Goal: Information Seeking & Learning: Learn about a topic

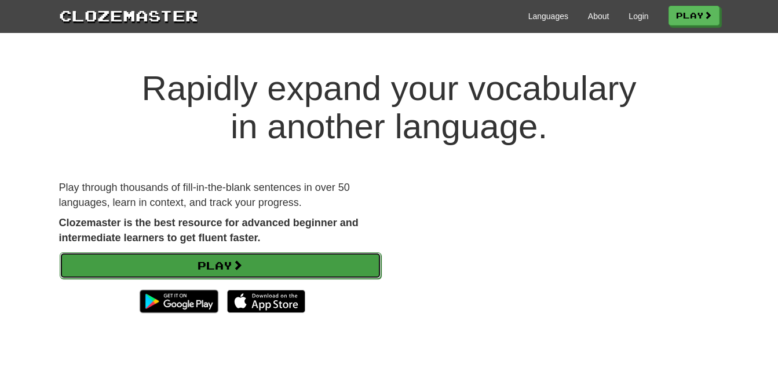
click at [192, 270] on link "Play" at bounding box center [220, 265] width 321 height 27
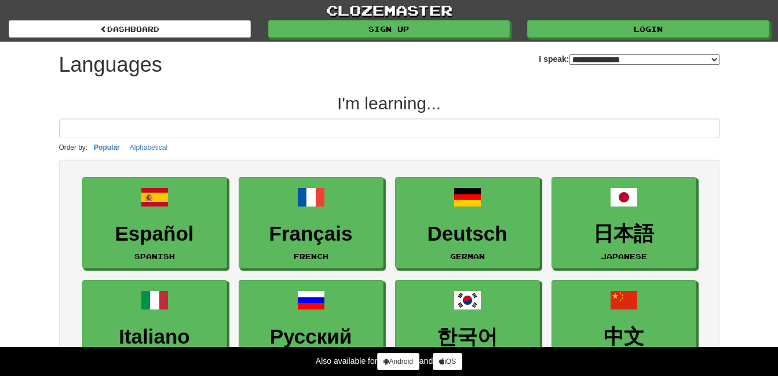
select select "*******"
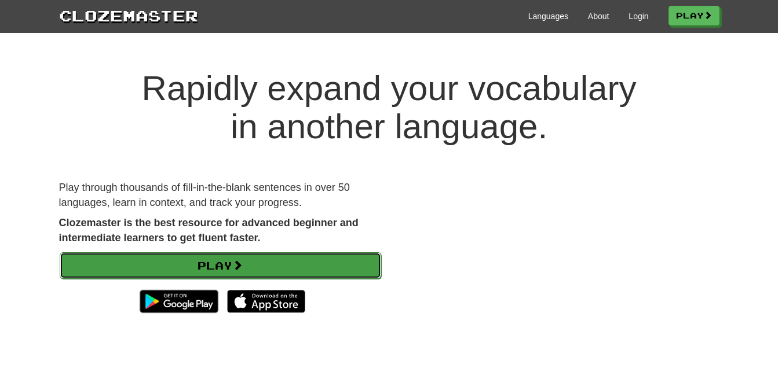
click at [225, 254] on link "Play" at bounding box center [220, 265] width 321 height 27
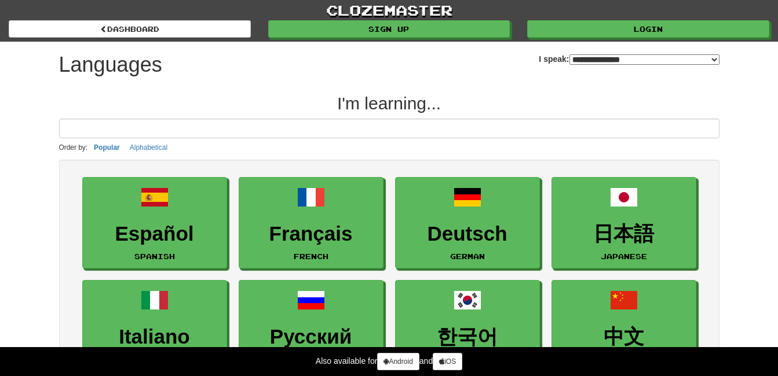
select select "*******"
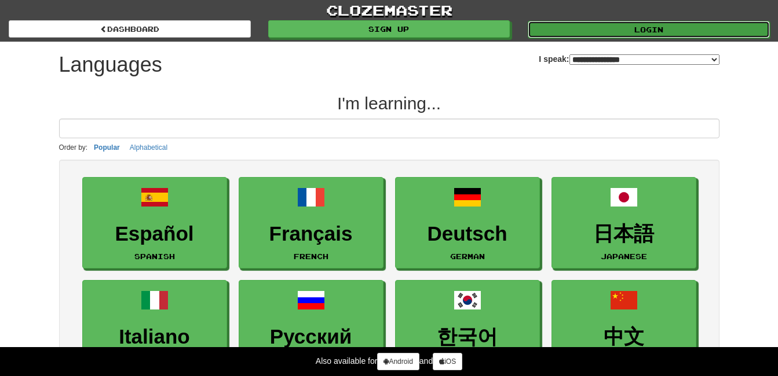
click at [635, 30] on link "Login" at bounding box center [649, 29] width 242 height 17
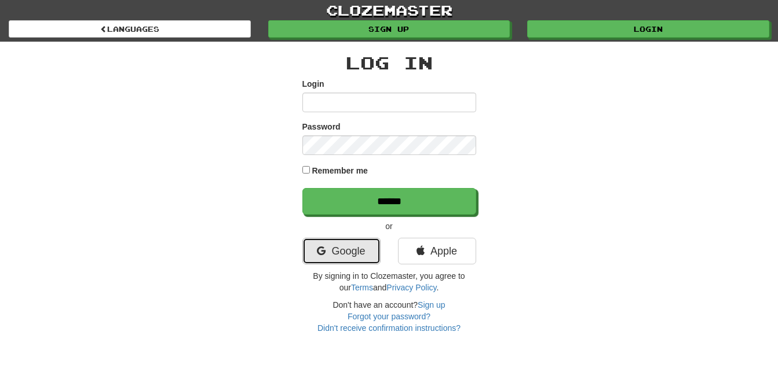
click at [351, 261] on link "Google" at bounding box center [341, 251] width 78 height 27
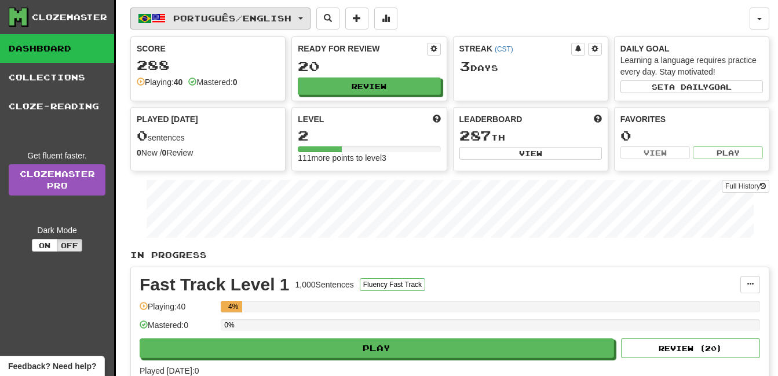
click at [252, 19] on span "Português / English" at bounding box center [232, 18] width 118 height 10
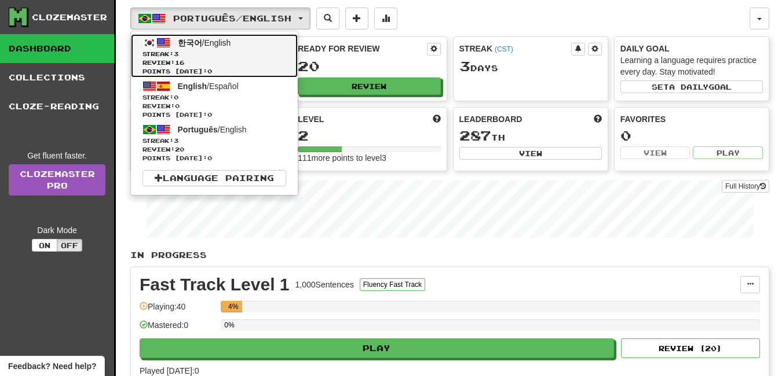
click at [217, 52] on span "Streak: 3" at bounding box center [214, 54] width 144 height 9
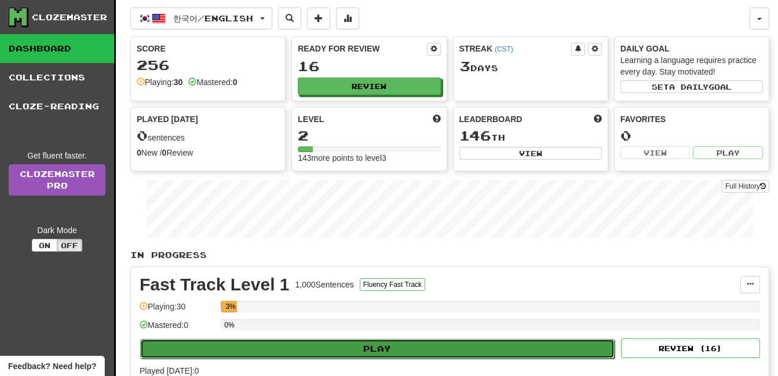
click at [378, 345] on button "Play" at bounding box center [377, 349] width 474 height 20
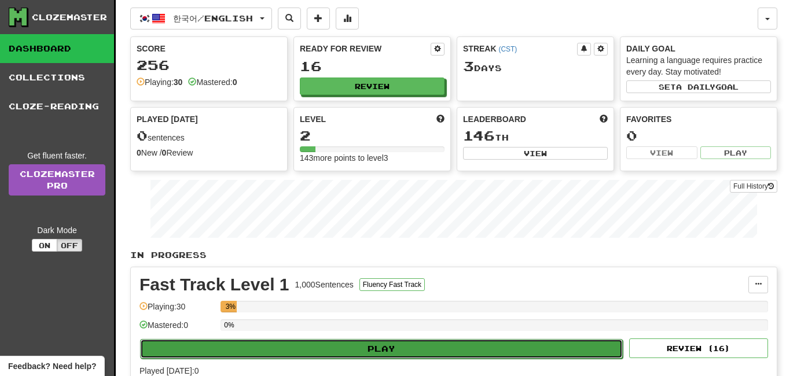
select select "**"
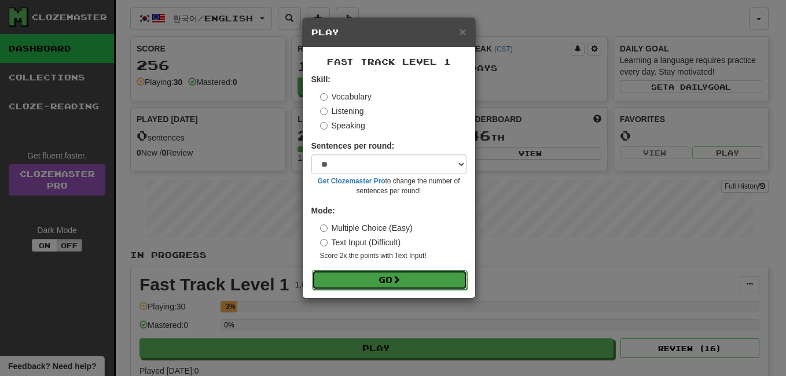
click at [387, 279] on button "Go" at bounding box center [389, 280] width 155 height 20
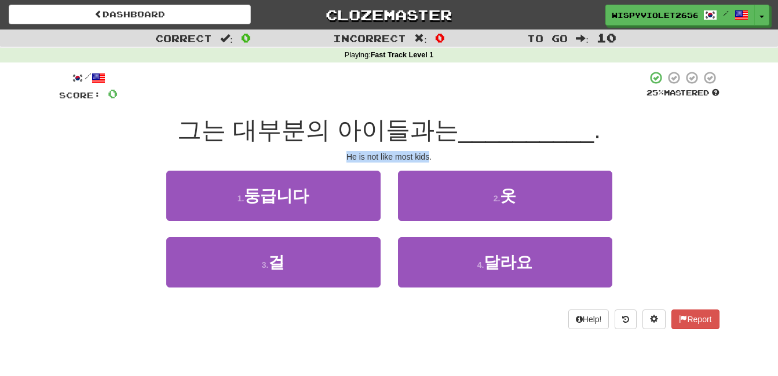
drag, startPoint x: 430, startPoint y: 153, endPoint x: 346, endPoint y: 157, distance: 83.5
click at [346, 157] on div "He is not like most kids." at bounding box center [389, 157] width 660 height 12
copy div "He is not like most kids"
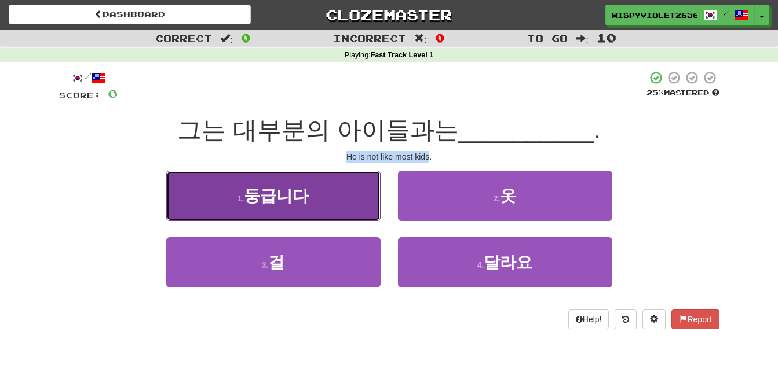
click at [237, 200] on small "1 ." at bounding box center [240, 198] width 7 height 9
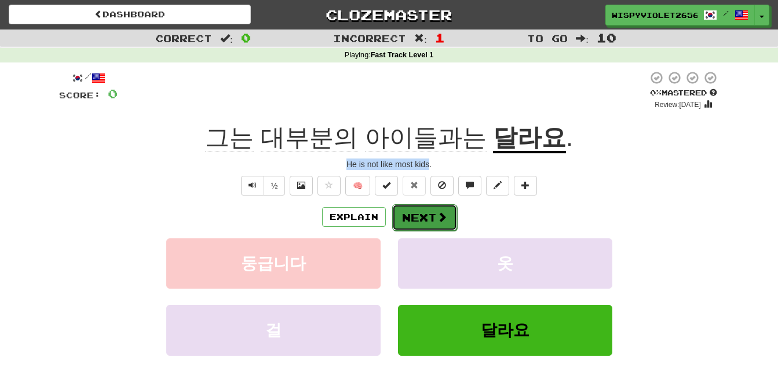
click at [432, 220] on button "Next" at bounding box center [424, 217] width 65 height 27
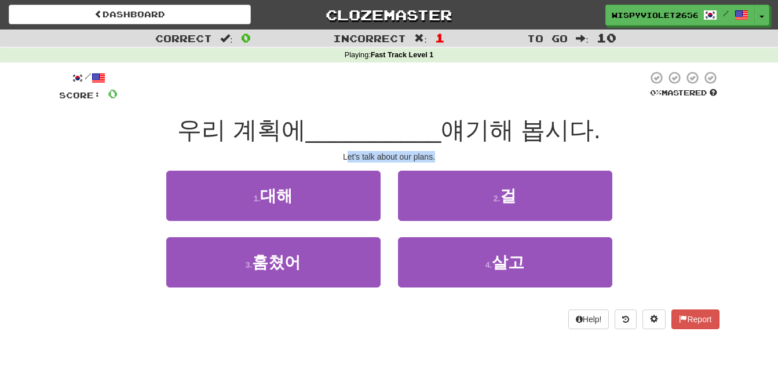
drag, startPoint x: 346, startPoint y: 156, endPoint x: 438, endPoint y: 152, distance: 91.6
click at [438, 152] on div "Let's talk about our plans." at bounding box center [389, 157] width 660 height 12
drag, startPoint x: 437, startPoint y: 155, endPoint x: 333, endPoint y: 160, distance: 103.8
click at [333, 160] on div "Let's talk about our plans." at bounding box center [389, 157] width 660 height 12
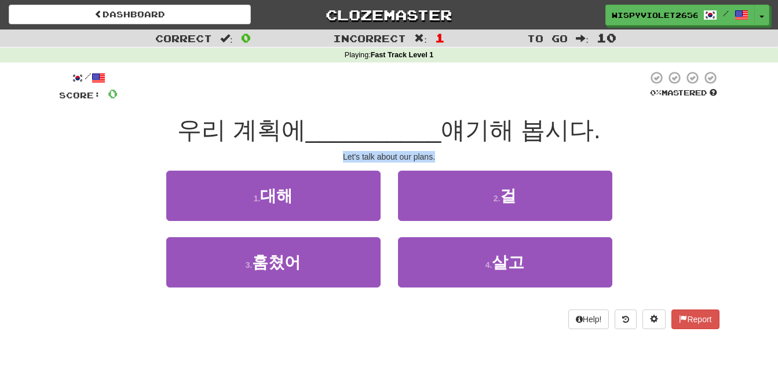
copy div "Let's talk about our plans."
click at [129, 174] on div "1 . 대해 2 . 걸" at bounding box center [389, 204] width 695 height 67
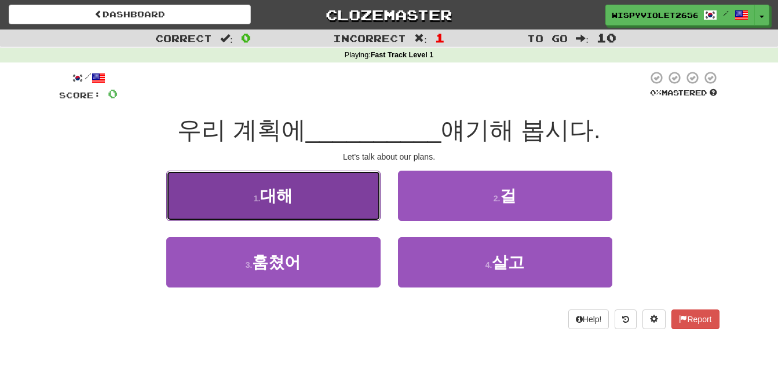
click at [291, 200] on span "대해" at bounding box center [276, 196] width 32 height 18
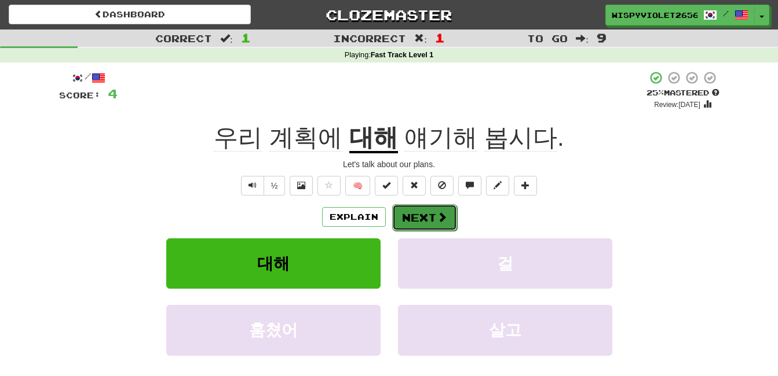
click at [437, 214] on span at bounding box center [442, 217] width 10 height 10
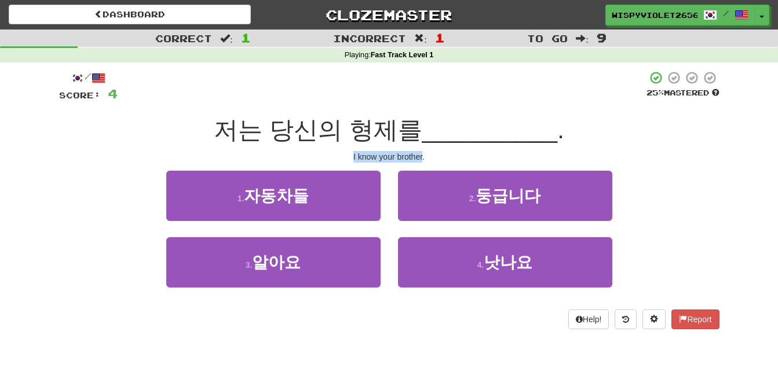
drag, startPoint x: 347, startPoint y: 158, endPoint x: 423, endPoint y: 160, distance: 75.9
click at [423, 160] on div "I know your brother." at bounding box center [389, 157] width 660 height 12
copy div "I know your brother"
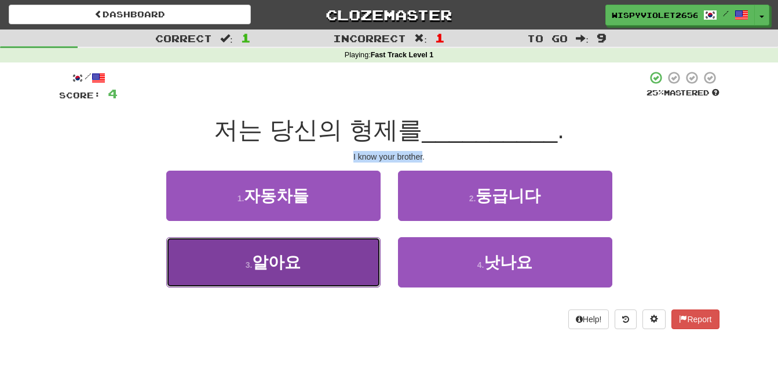
click at [279, 279] on button "3 . 알아요" at bounding box center [273, 262] width 214 height 50
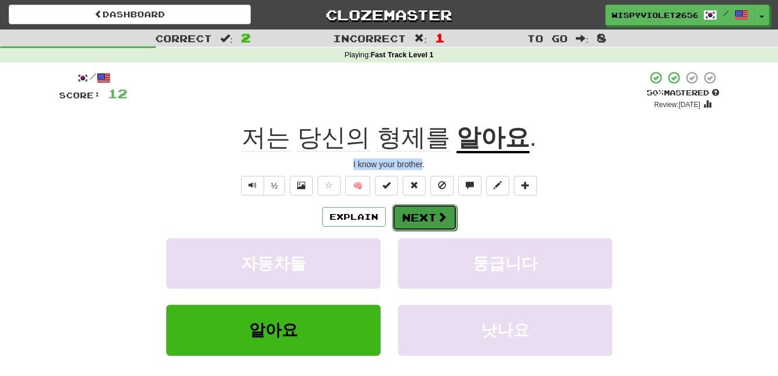
click at [439, 213] on span at bounding box center [442, 217] width 10 height 10
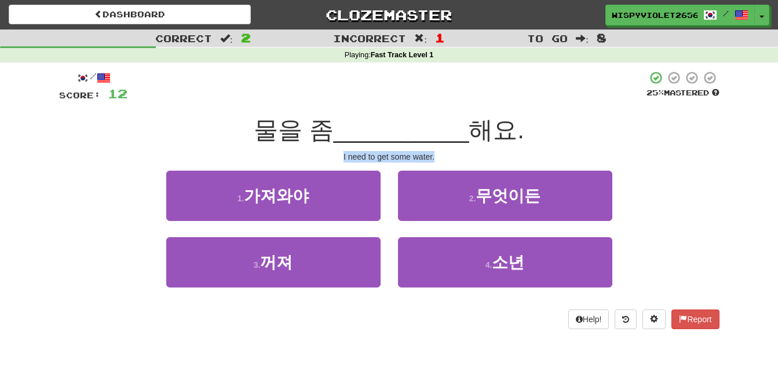
drag, startPoint x: 342, startPoint y: 157, endPoint x: 451, endPoint y: 152, distance: 109.6
click at [451, 152] on div "I need to get some water." at bounding box center [389, 157] width 660 height 12
copy div "I need to get some water."
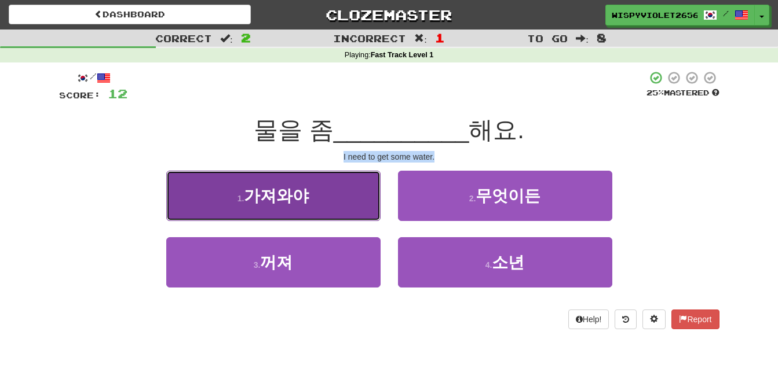
click at [295, 185] on button "1 . 가져와야" at bounding box center [273, 196] width 214 height 50
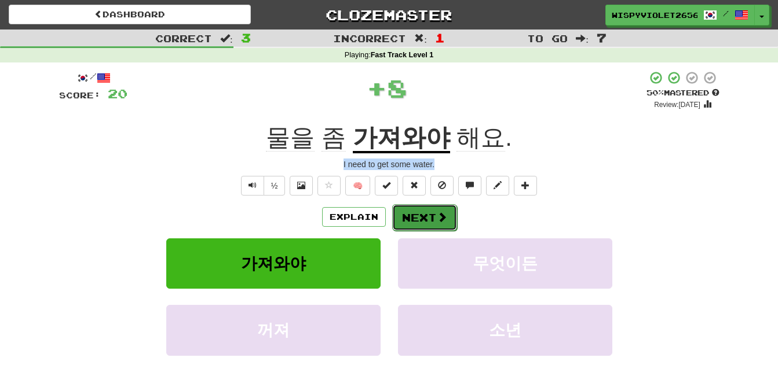
click at [396, 222] on button "Next" at bounding box center [424, 217] width 65 height 27
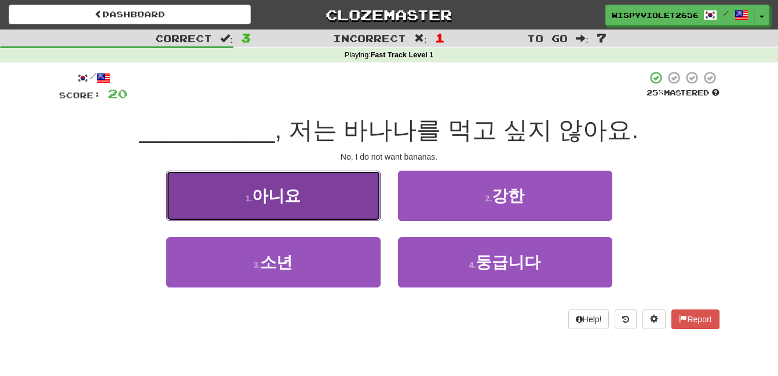
click at [307, 210] on button "1 . 아니요" at bounding box center [273, 196] width 214 height 50
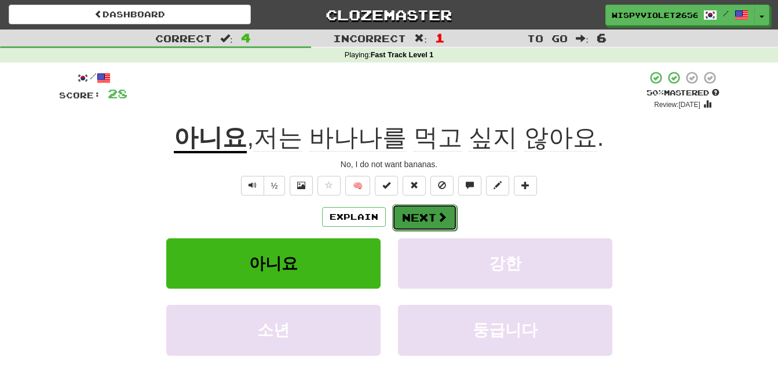
click at [430, 213] on button "Next" at bounding box center [424, 217] width 65 height 27
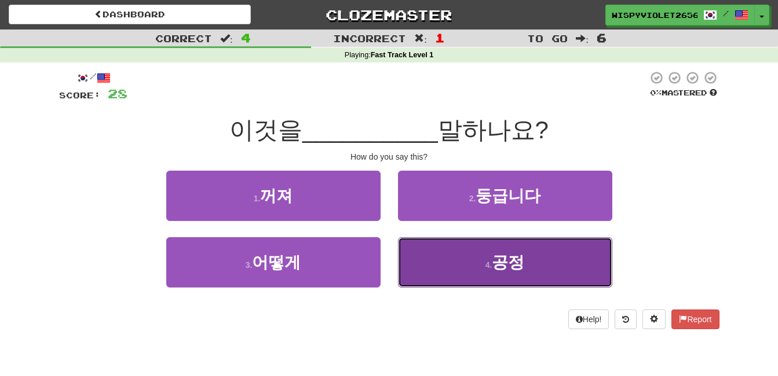
click at [438, 273] on button "4 . 공정" at bounding box center [505, 262] width 214 height 50
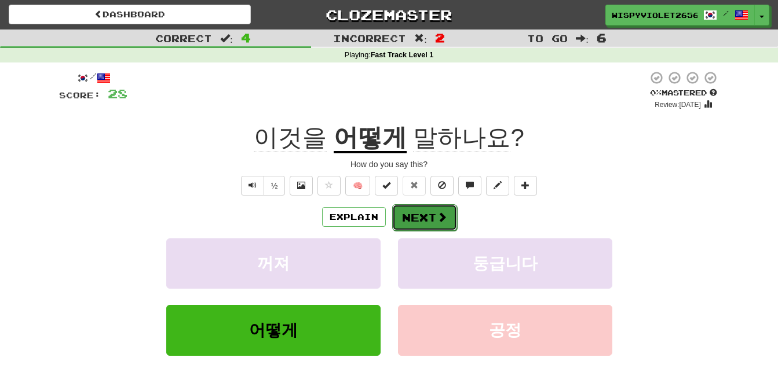
click at [430, 210] on button "Next" at bounding box center [424, 217] width 65 height 27
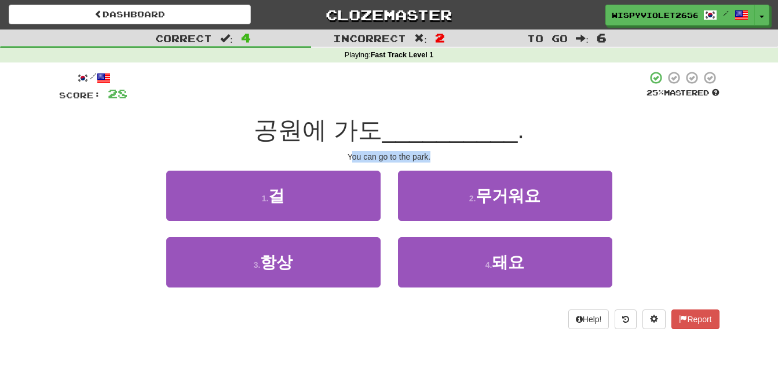
drag, startPoint x: 433, startPoint y: 159, endPoint x: 352, endPoint y: 160, distance: 81.7
click at [352, 160] on div "You can go to the park." at bounding box center [389, 157] width 660 height 12
copy div "ou can go to the park."
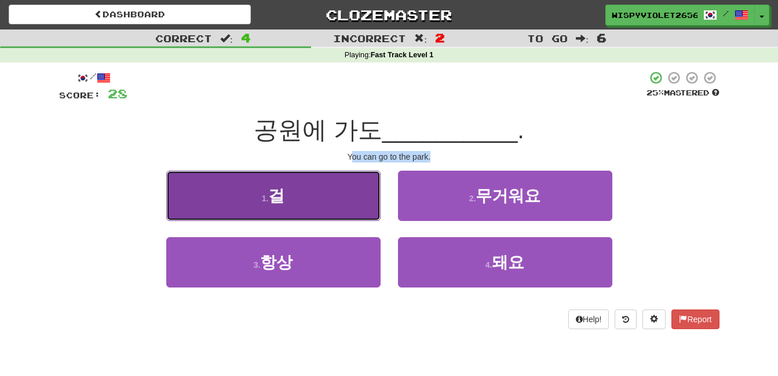
click at [287, 189] on button "1 . 걸" at bounding box center [273, 196] width 214 height 50
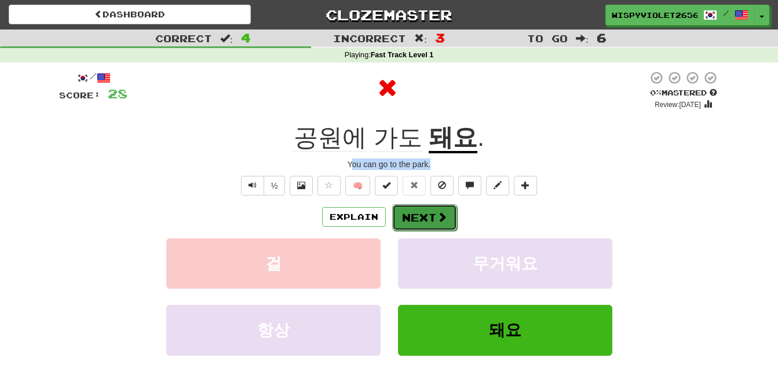
click at [441, 217] on span at bounding box center [442, 217] width 10 height 10
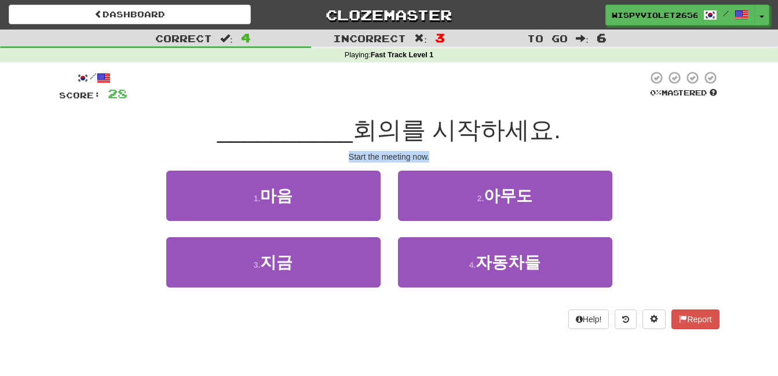
drag, startPoint x: 430, startPoint y: 158, endPoint x: 348, endPoint y: 160, distance: 82.3
click at [348, 160] on div "Start the meeting now." at bounding box center [389, 157] width 660 height 12
copy div "Start the meeting now."
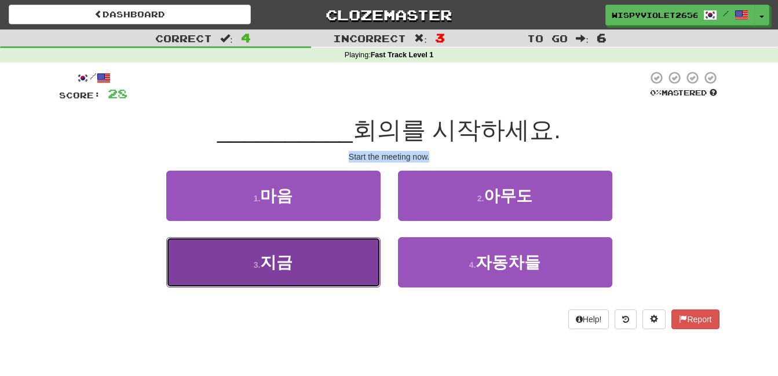
click at [313, 260] on button "3 . 지금" at bounding box center [273, 262] width 214 height 50
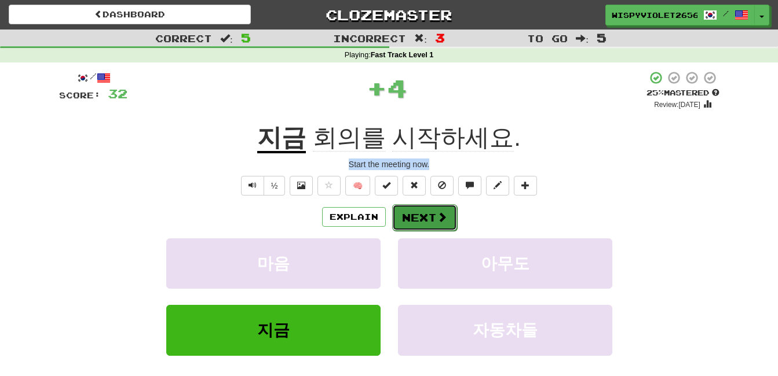
click at [425, 211] on button "Next" at bounding box center [424, 217] width 65 height 27
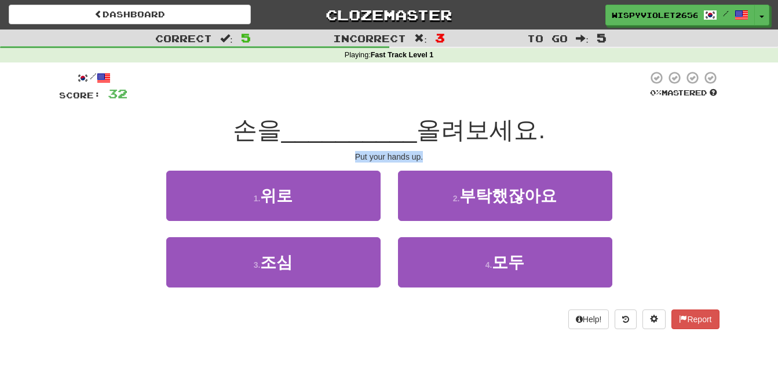
drag, startPoint x: 423, startPoint y: 158, endPoint x: 355, endPoint y: 160, distance: 68.4
click at [355, 160] on div "Put your hands up." at bounding box center [389, 157] width 660 height 12
copy div "Put your hands up."
click at [661, 120] on div "손을 __________ 올려보세요." at bounding box center [389, 131] width 660 height 32
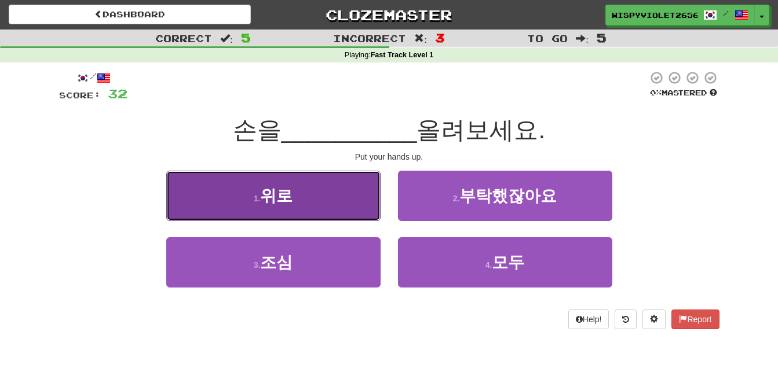
click at [306, 196] on button "1 . 위로" at bounding box center [273, 196] width 214 height 50
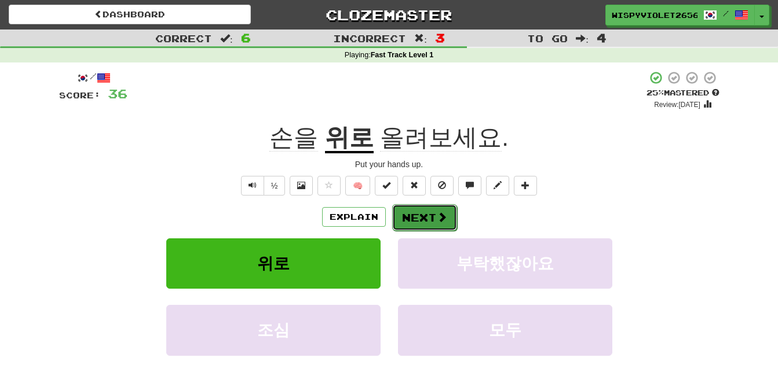
click at [426, 223] on button "Next" at bounding box center [424, 217] width 65 height 27
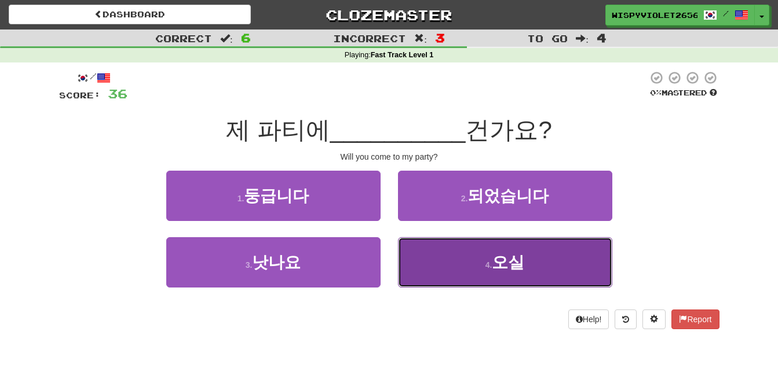
click at [521, 266] on span "오실" at bounding box center [508, 263] width 32 height 18
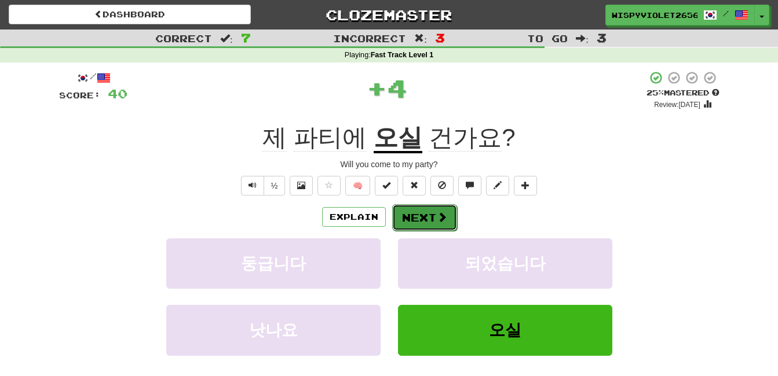
click at [430, 223] on button "Next" at bounding box center [424, 217] width 65 height 27
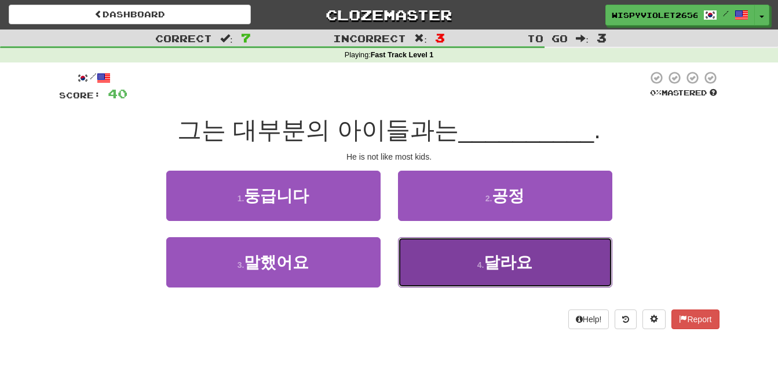
click at [577, 264] on button "4 . 달라요" at bounding box center [505, 262] width 214 height 50
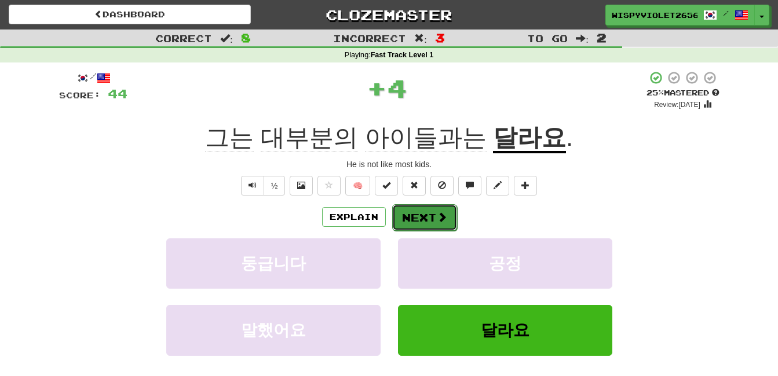
click at [448, 220] on button "Next" at bounding box center [424, 217] width 65 height 27
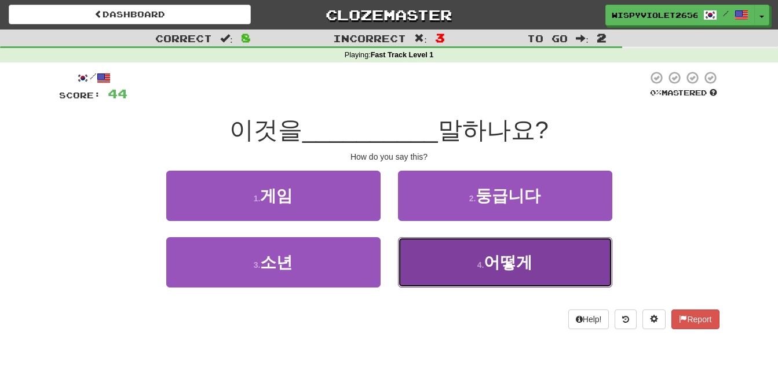
click at [488, 265] on span "어떻게" at bounding box center [508, 263] width 49 height 18
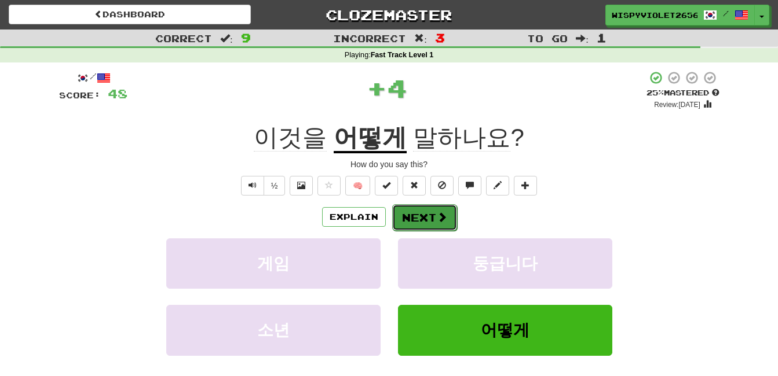
click at [421, 222] on button "Next" at bounding box center [424, 217] width 65 height 27
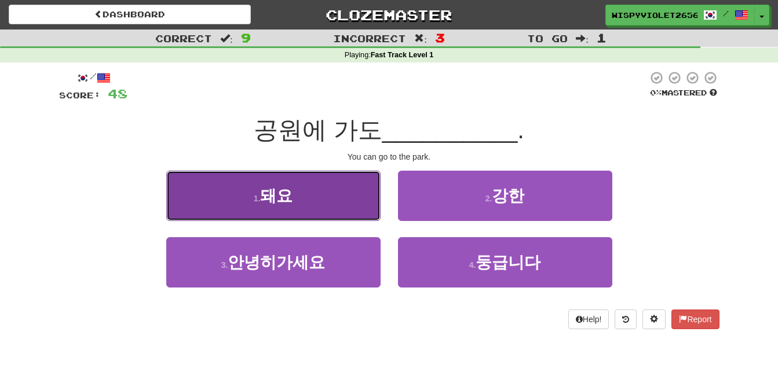
click at [331, 211] on button "1 . 돼요" at bounding box center [273, 196] width 214 height 50
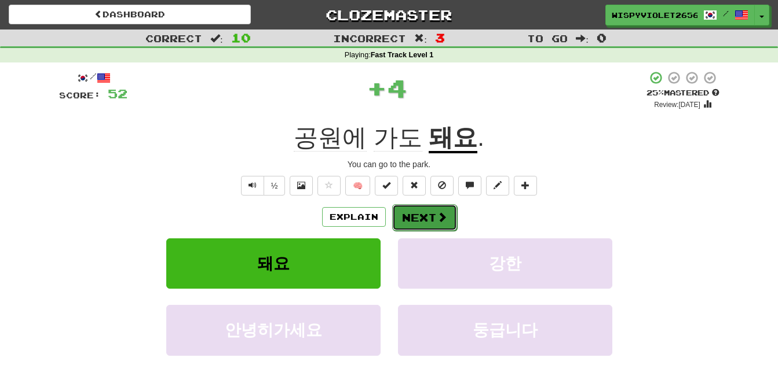
click at [423, 219] on button "Next" at bounding box center [424, 217] width 65 height 27
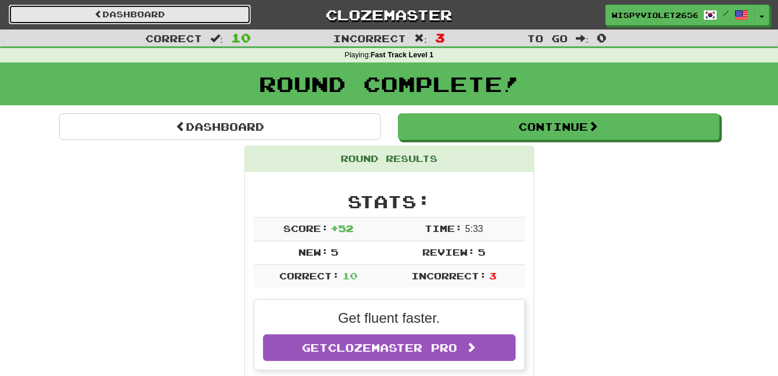
click at [142, 17] on link "Dashboard" at bounding box center [130, 15] width 242 height 20
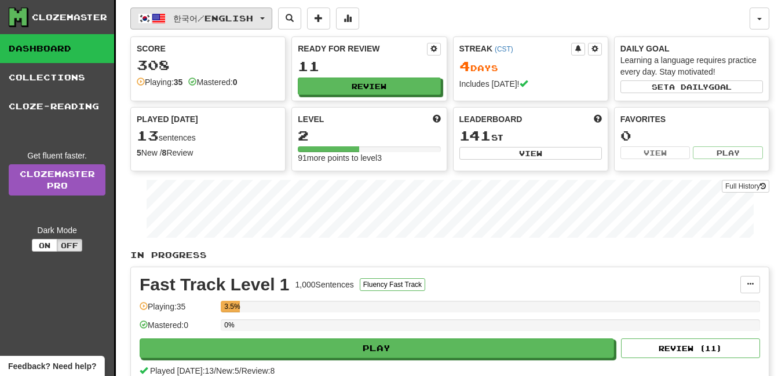
click at [272, 21] on button "한국어 / English" at bounding box center [201, 19] width 142 height 22
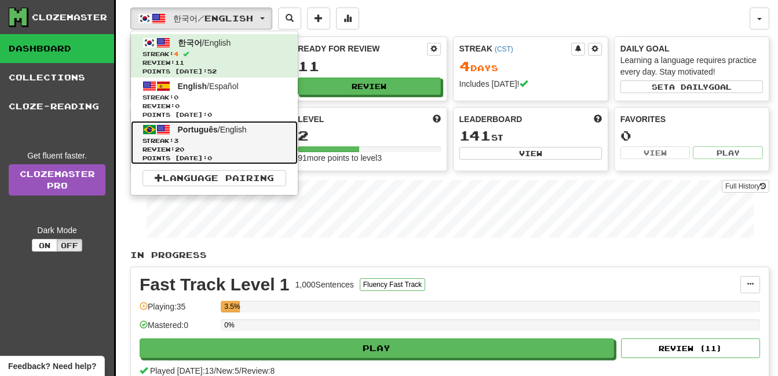
click at [248, 146] on span "Review: 20" at bounding box center [214, 149] width 144 height 9
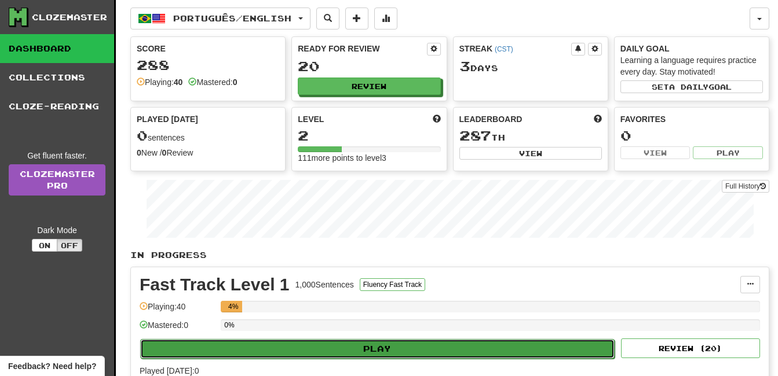
click at [389, 351] on button "Play" at bounding box center [377, 349] width 474 height 20
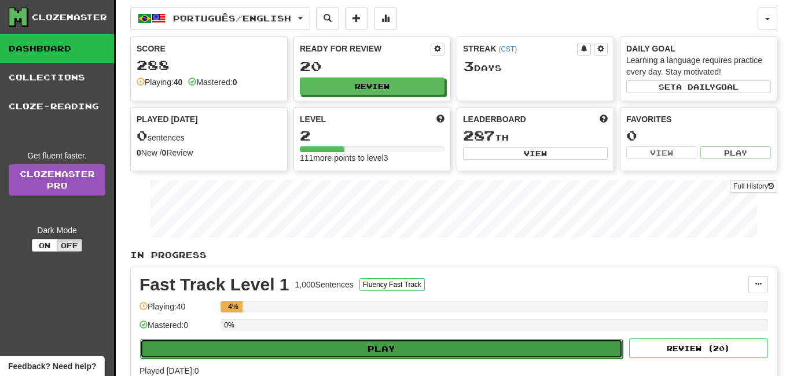
select select "**"
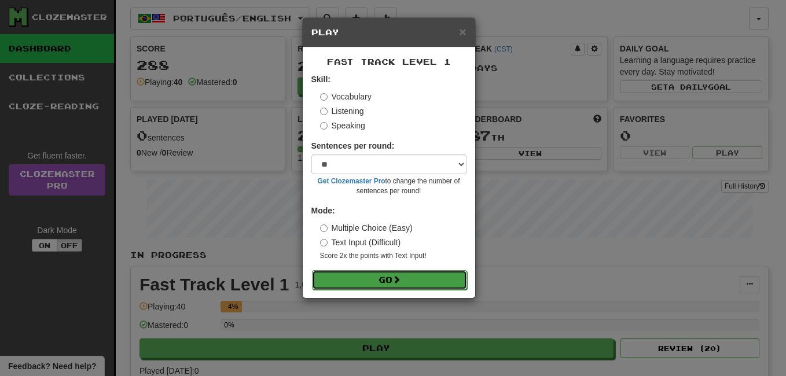
click at [418, 277] on button "Go" at bounding box center [389, 280] width 155 height 20
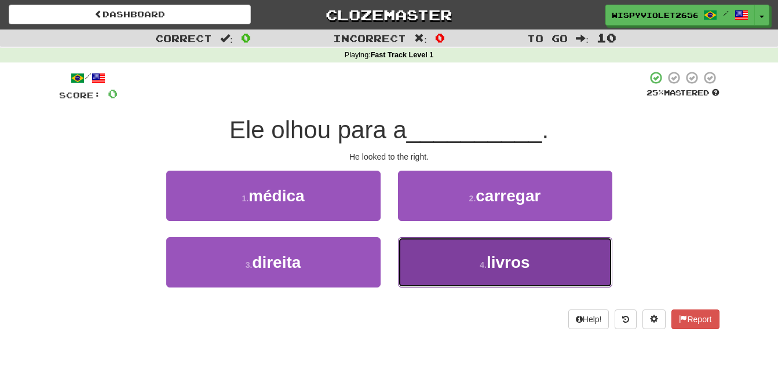
click at [468, 272] on button "4 . livros" at bounding box center [505, 262] width 214 height 50
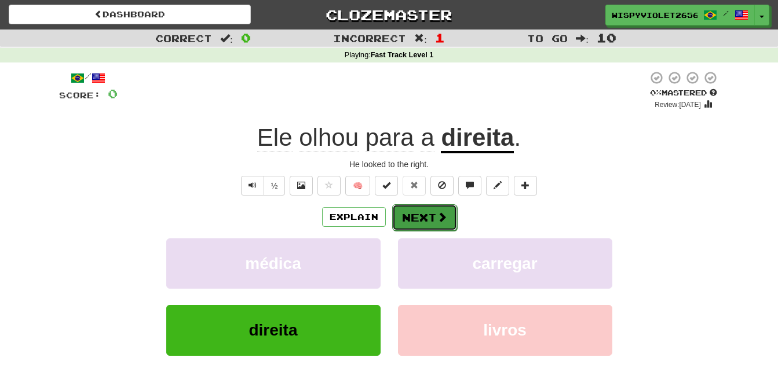
click at [424, 210] on button "Next" at bounding box center [424, 217] width 65 height 27
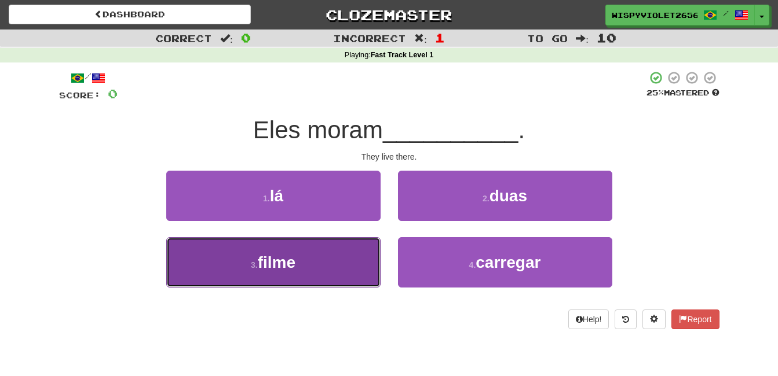
click at [334, 257] on button "3 . filme" at bounding box center [273, 262] width 214 height 50
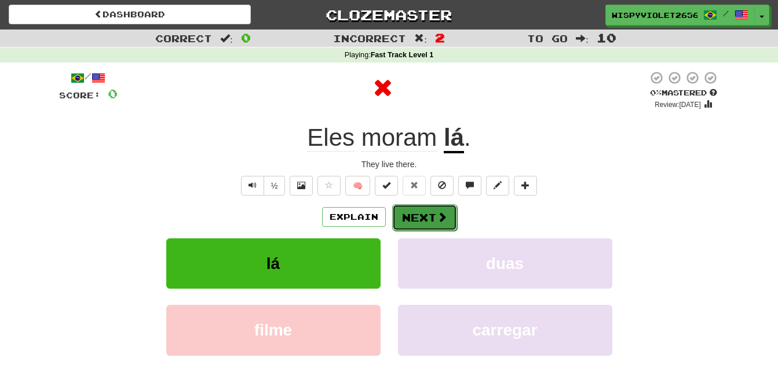
click at [429, 220] on button "Next" at bounding box center [424, 217] width 65 height 27
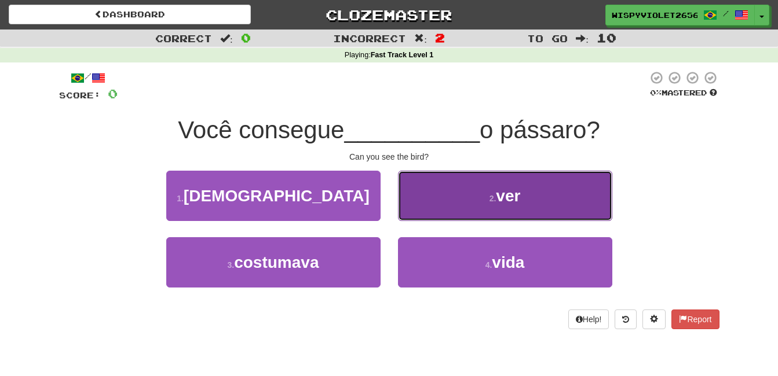
click at [473, 189] on button "2 . ver" at bounding box center [505, 196] width 214 height 50
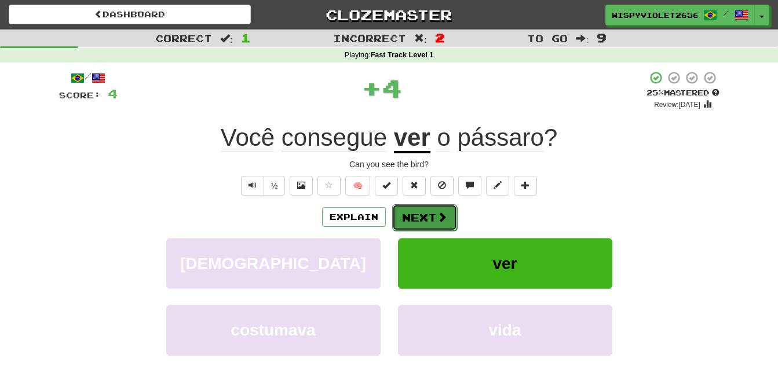
click at [431, 217] on button "Next" at bounding box center [424, 217] width 65 height 27
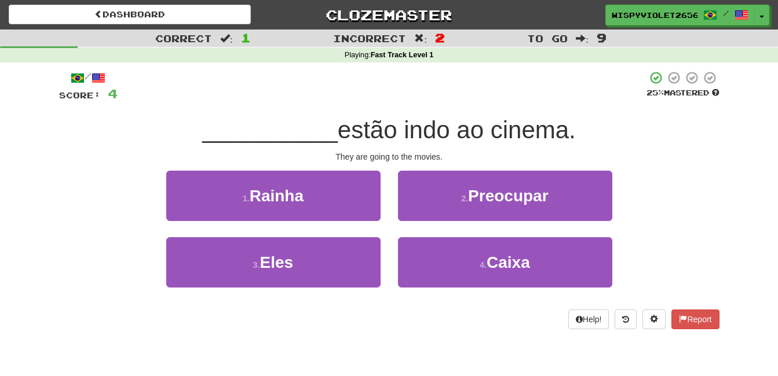
drag, startPoint x: 349, startPoint y: 132, endPoint x: 616, endPoint y: 144, distance: 266.7
click at [616, 144] on div "__________ estão indo ao cinema." at bounding box center [389, 131] width 660 height 32
click at [302, 129] on span "__________" at bounding box center [270, 129] width 136 height 27
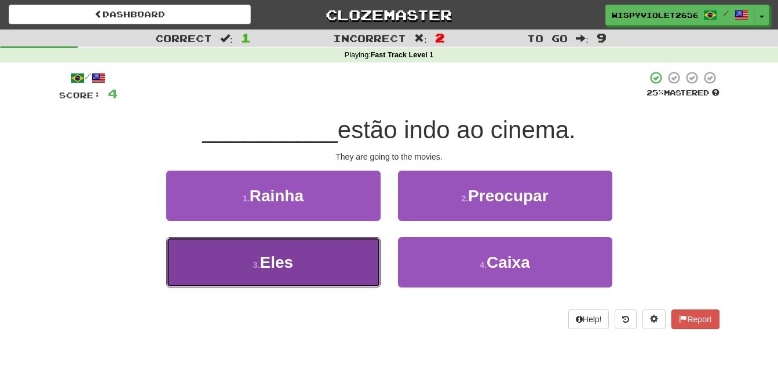
click at [329, 265] on button "3 . Eles" at bounding box center [273, 262] width 214 height 50
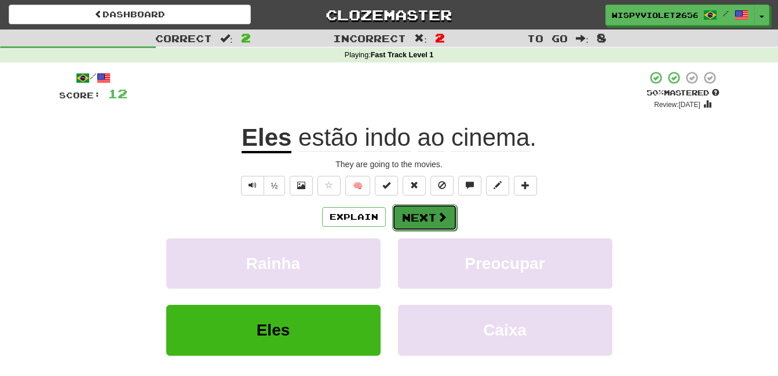
click at [431, 218] on button "Next" at bounding box center [424, 217] width 65 height 27
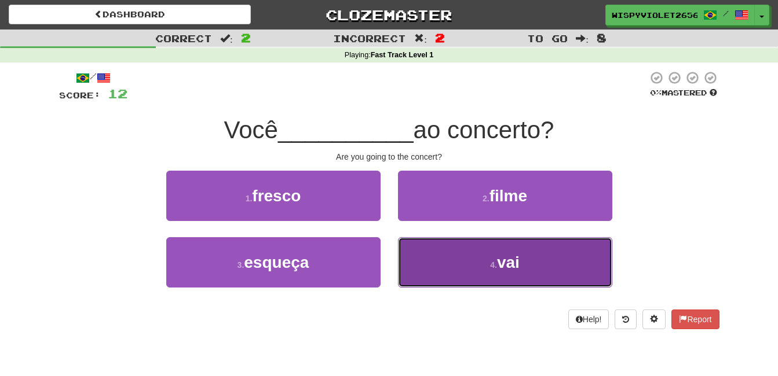
click at [508, 255] on span "vai" at bounding box center [508, 263] width 23 height 18
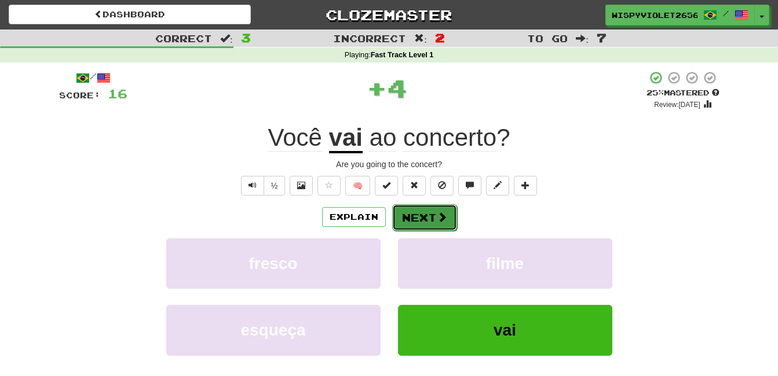
click at [416, 218] on button "Next" at bounding box center [424, 217] width 65 height 27
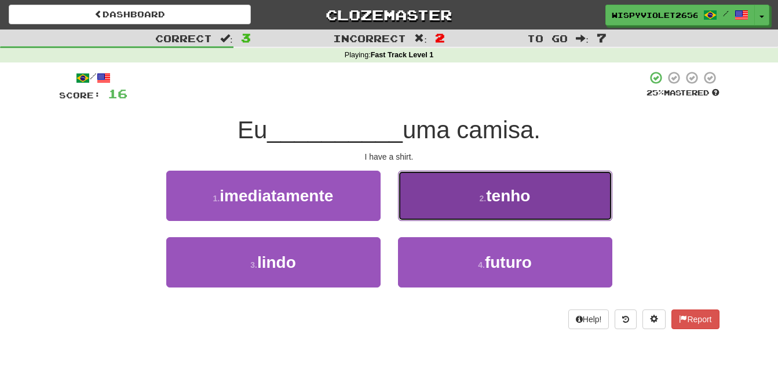
click at [529, 221] on button "2 . tenho" at bounding box center [505, 196] width 214 height 50
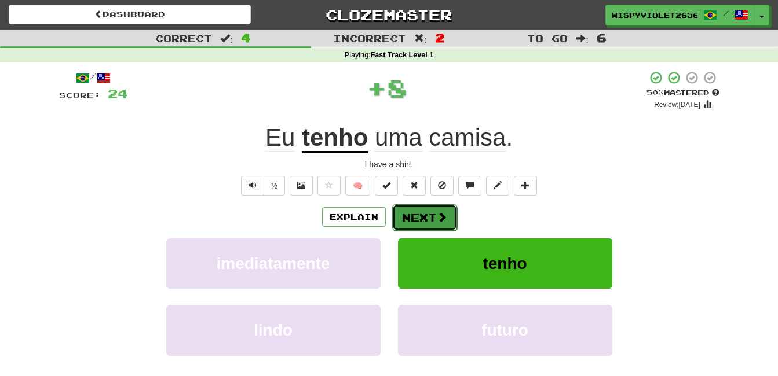
click at [420, 221] on button "Next" at bounding box center [424, 217] width 65 height 27
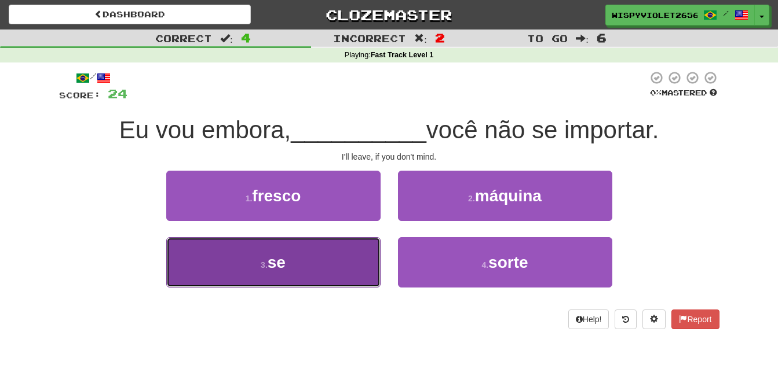
click at [257, 279] on button "3 . se" at bounding box center [273, 262] width 214 height 50
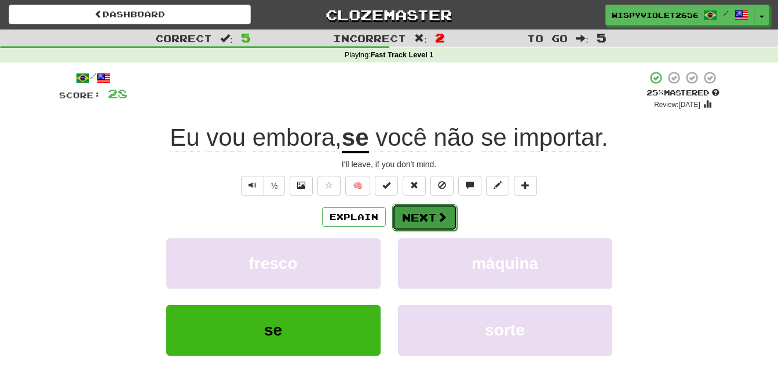
click at [430, 216] on button "Next" at bounding box center [424, 217] width 65 height 27
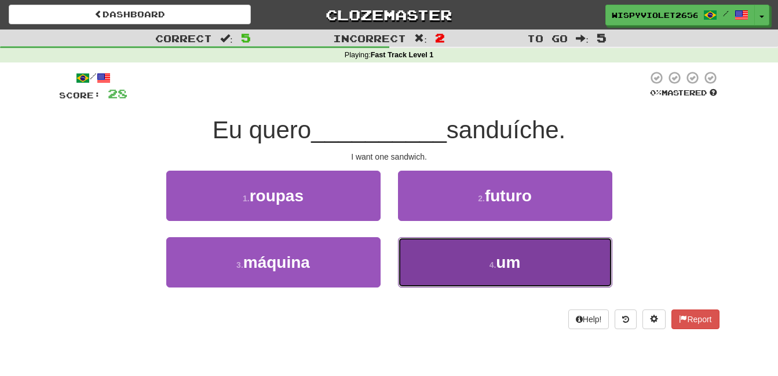
click at [499, 268] on span "um" at bounding box center [508, 263] width 24 height 18
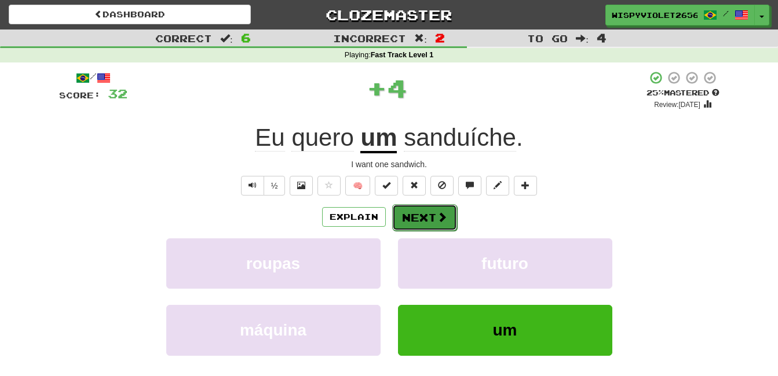
click at [437, 219] on span at bounding box center [442, 217] width 10 height 10
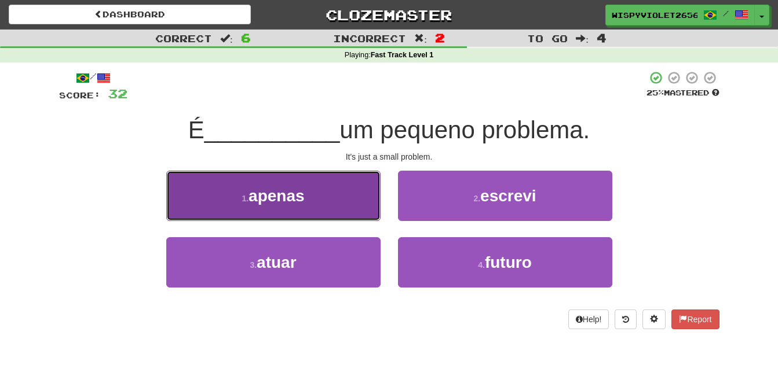
click at [367, 203] on button "1 . apenas" at bounding box center [273, 196] width 214 height 50
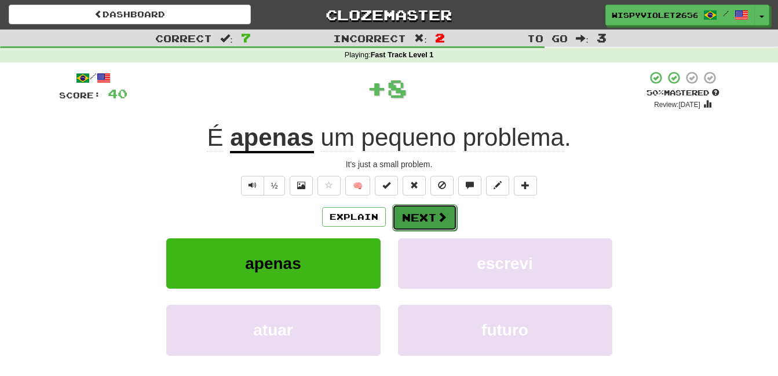
click at [416, 213] on button "Next" at bounding box center [424, 217] width 65 height 27
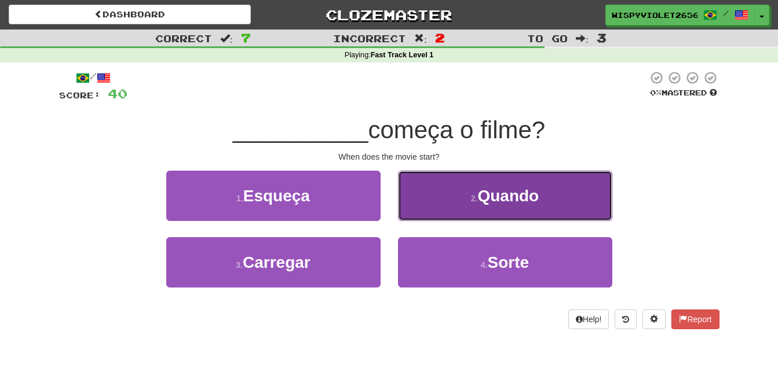
click at [533, 199] on span "Quando" at bounding box center [507, 196] width 61 height 18
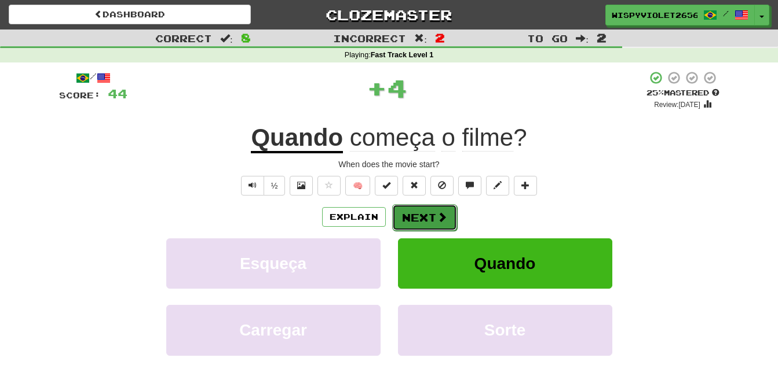
click at [442, 208] on button "Next" at bounding box center [424, 217] width 65 height 27
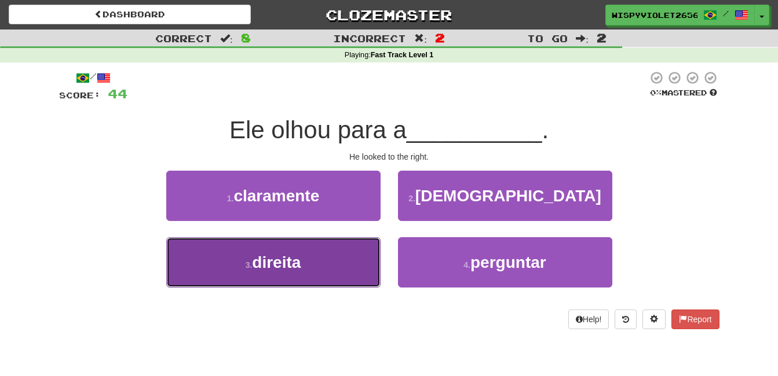
click at [307, 255] on button "3 . direita" at bounding box center [273, 262] width 214 height 50
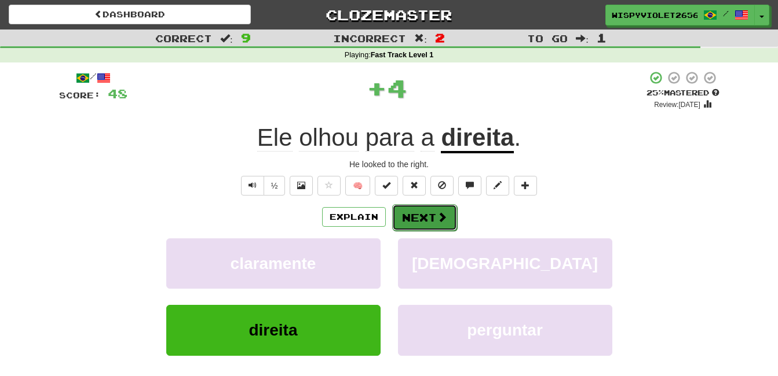
click at [420, 221] on button "Next" at bounding box center [424, 217] width 65 height 27
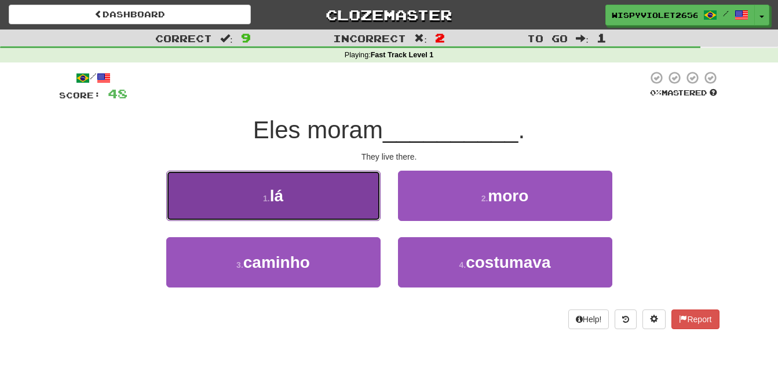
click at [303, 195] on button "1 . lá" at bounding box center [273, 196] width 214 height 50
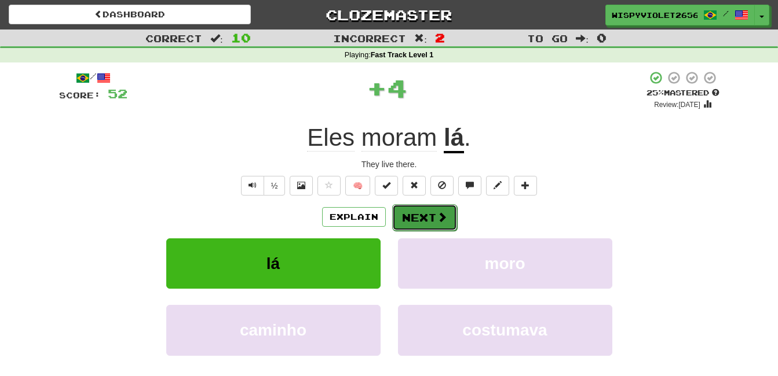
click at [428, 212] on button "Next" at bounding box center [424, 217] width 65 height 27
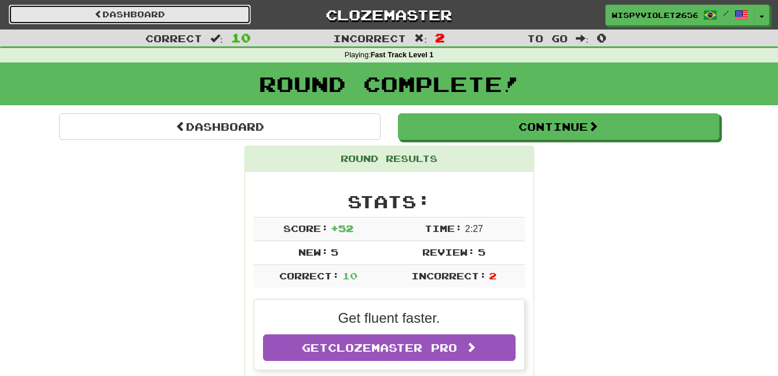
click at [183, 16] on link "Dashboard" at bounding box center [130, 15] width 242 height 20
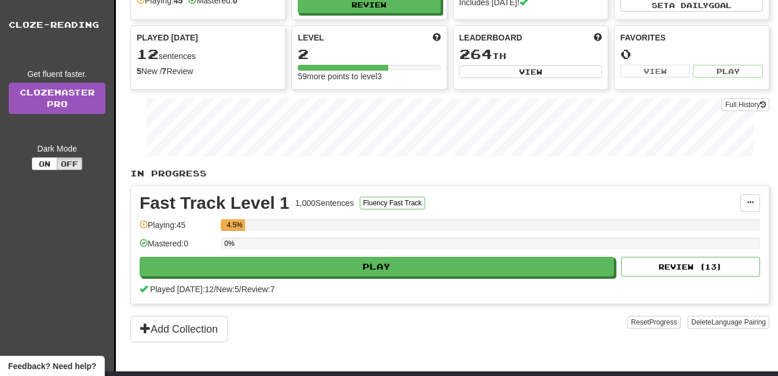
scroll to position [82, 0]
